Goal: Information Seeking & Learning: Learn about a topic

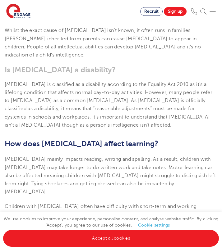
scroll to position [338, 0]
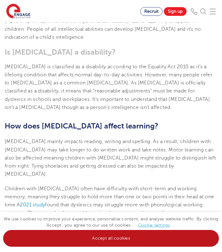
click at [84, 243] on link "Accept all cookies" at bounding box center [110, 238] width 215 height 17
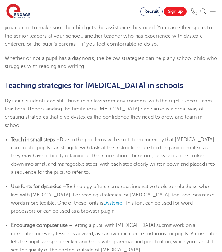
scroll to position [1015, 0]
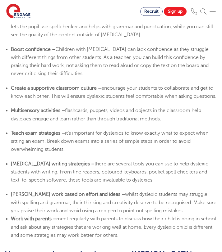
scroll to position [1232, 0]
